Goal: Task Accomplishment & Management: Use online tool/utility

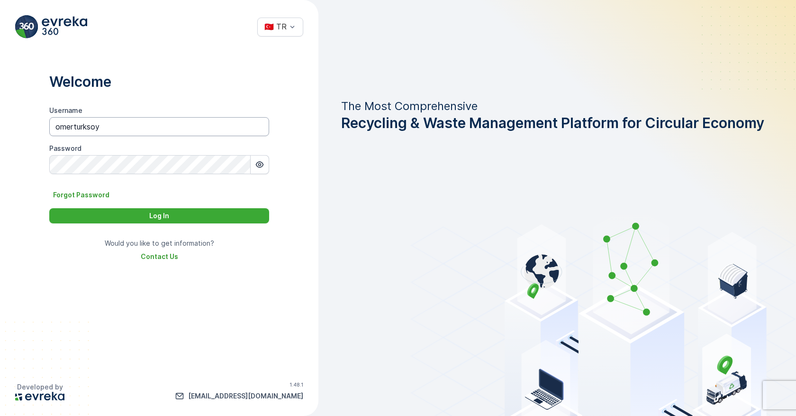
click at [135, 131] on input "omerturksoy" at bounding box center [159, 126] width 220 height 19
drag, startPoint x: 118, startPoint y: 127, endPoint x: 32, endPoint y: 129, distance: 86.3
click at [32, 129] on div "Welcome Username evreka-support Password Forgot Password Log In Would you like …" at bounding box center [159, 210] width 319 height 313
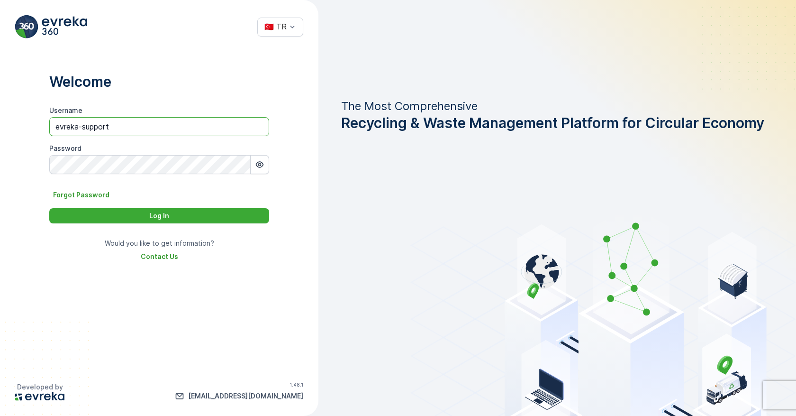
click at [96, 128] on input "evreka-support" at bounding box center [159, 126] width 220 height 19
drag, startPoint x: 96, startPoint y: 128, endPoint x: 73, endPoint y: 128, distance: 23.2
click at [73, 128] on input "evreka-support" at bounding box center [159, 126] width 220 height 19
click at [87, 128] on input "evreka-support" at bounding box center [159, 126] width 220 height 19
click at [120, 128] on input "evreka-support" at bounding box center [159, 126] width 220 height 19
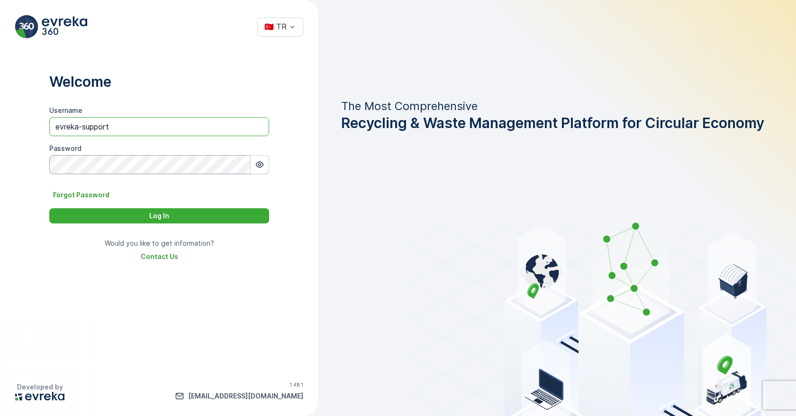
type input "evreka-support"
click at [137, 221] on button "Log In" at bounding box center [159, 215] width 220 height 15
